Goal: Information Seeking & Learning: Learn about a topic

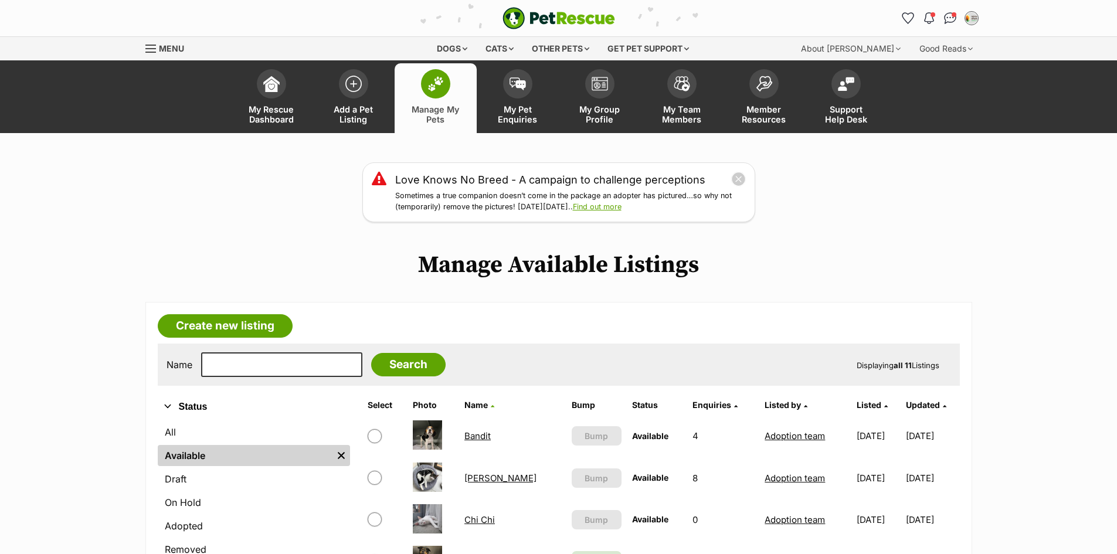
click at [739, 178] on button "close" at bounding box center [738, 179] width 15 height 15
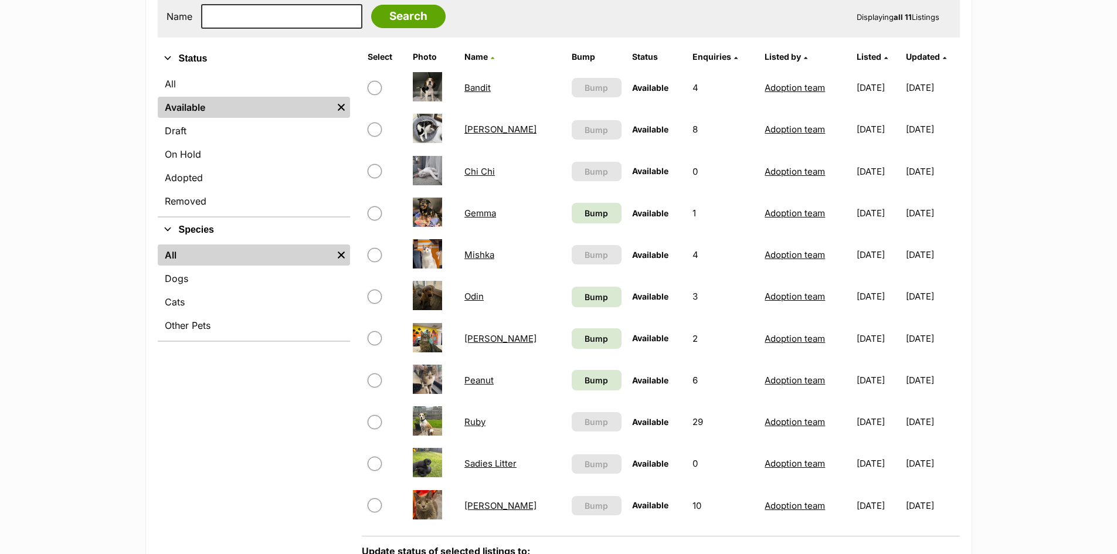
scroll to position [469, 0]
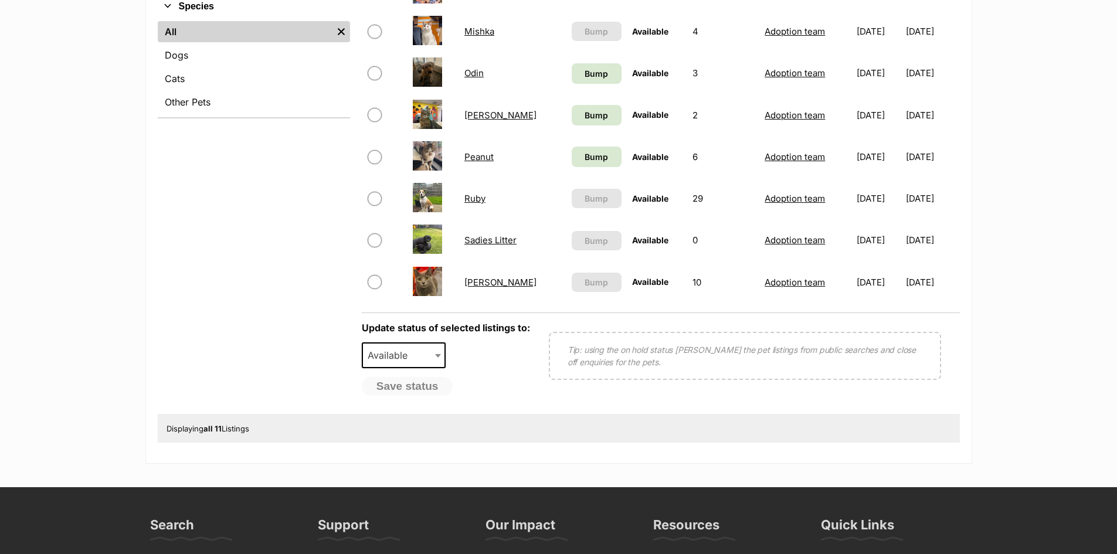
click at [477, 243] on link "Sadies Litter" at bounding box center [490, 239] width 52 height 11
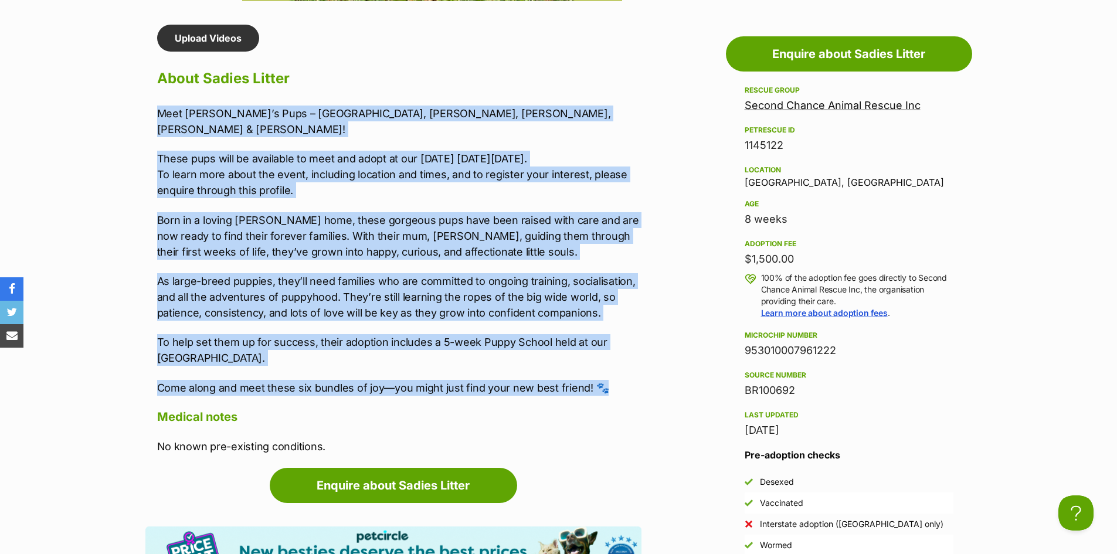
drag, startPoint x: 606, startPoint y: 373, endPoint x: 155, endPoint y: 107, distance: 523.6
click at [155, 107] on div "Upload Videos About Sadies Litter Meet Sadie’s Pups – Sydney, Sophie, Sage, Sam…" at bounding box center [393, 240] width 496 height 430
copy div "Meet Sadie’s Pups – Sydney, Sophie, Sage, Samuel, Sawyer & Sebastian! These pup…"
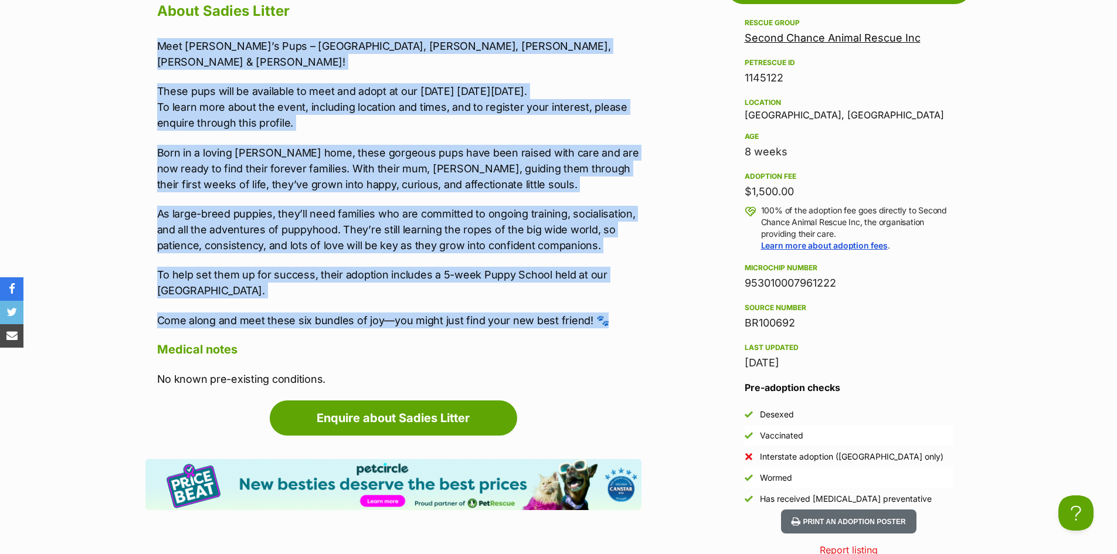
scroll to position [1114, 0]
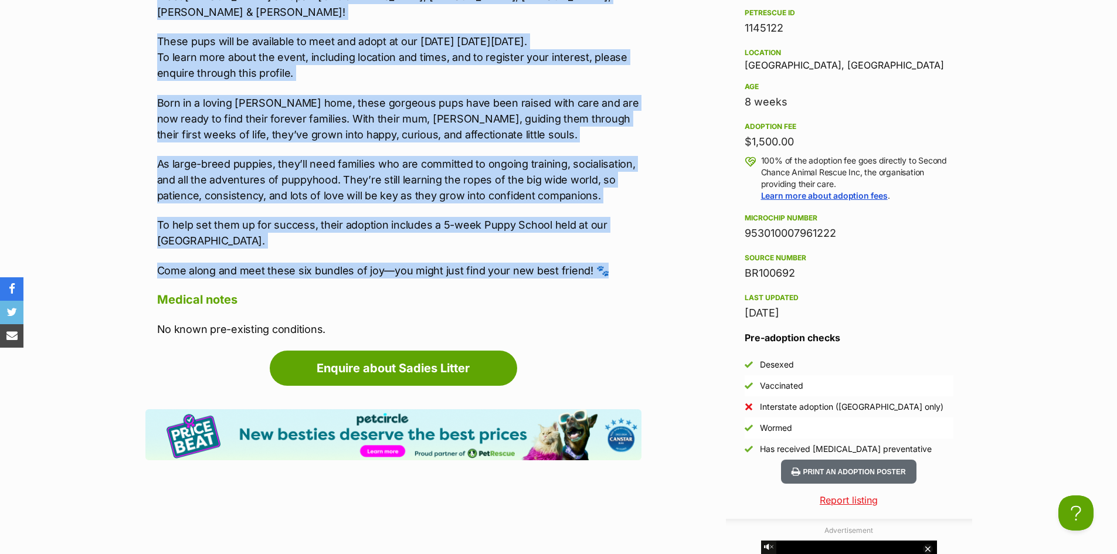
drag, startPoint x: 846, startPoint y: 233, endPoint x: 745, endPoint y: 232, distance: 101.4
click at [745, 232] on div "953010007961222" at bounding box center [848, 233] width 209 height 16
copy div "953010007961222"
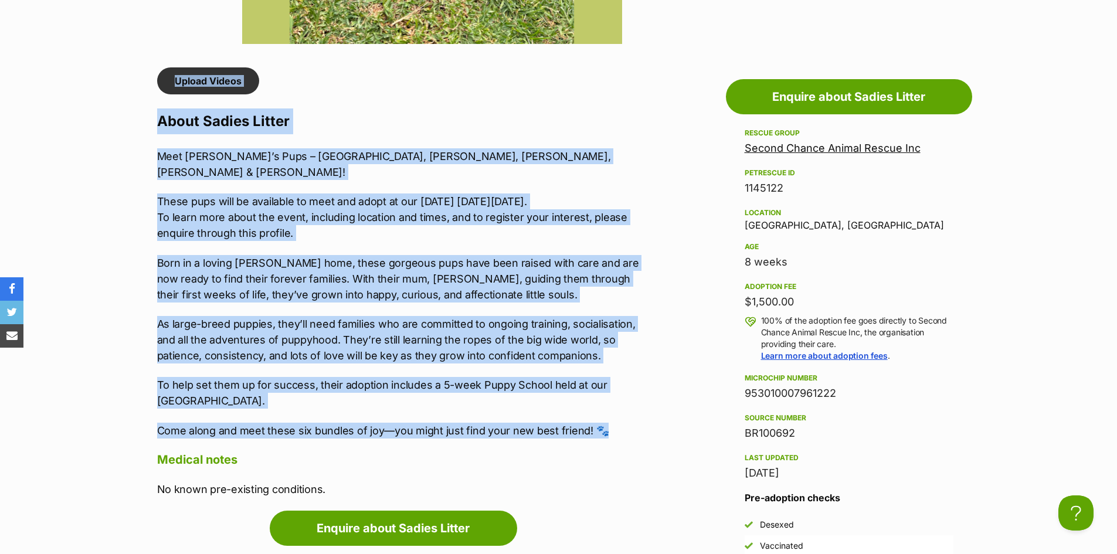
scroll to position [915, 0]
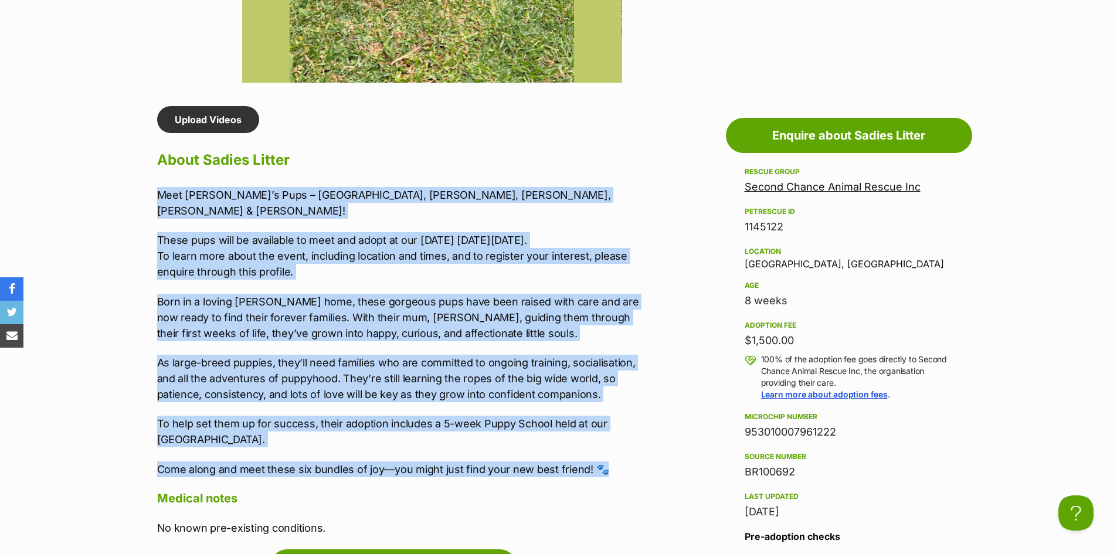
drag, startPoint x: 626, startPoint y: 258, endPoint x: 157, endPoint y: 185, distance: 474.5
click at [157, 185] on div "Upload Videos About Sadies Litter Meet Sadie’s Pups – Sydney, Sophie, Sage, Sam…" at bounding box center [399, 321] width 484 height 430
copy div "Meet Sadie’s Pups – Sydney, Sophie, Sage, Samuel, Sawyer & Sebastian! These pup…"
